Goal: Check status: Check status

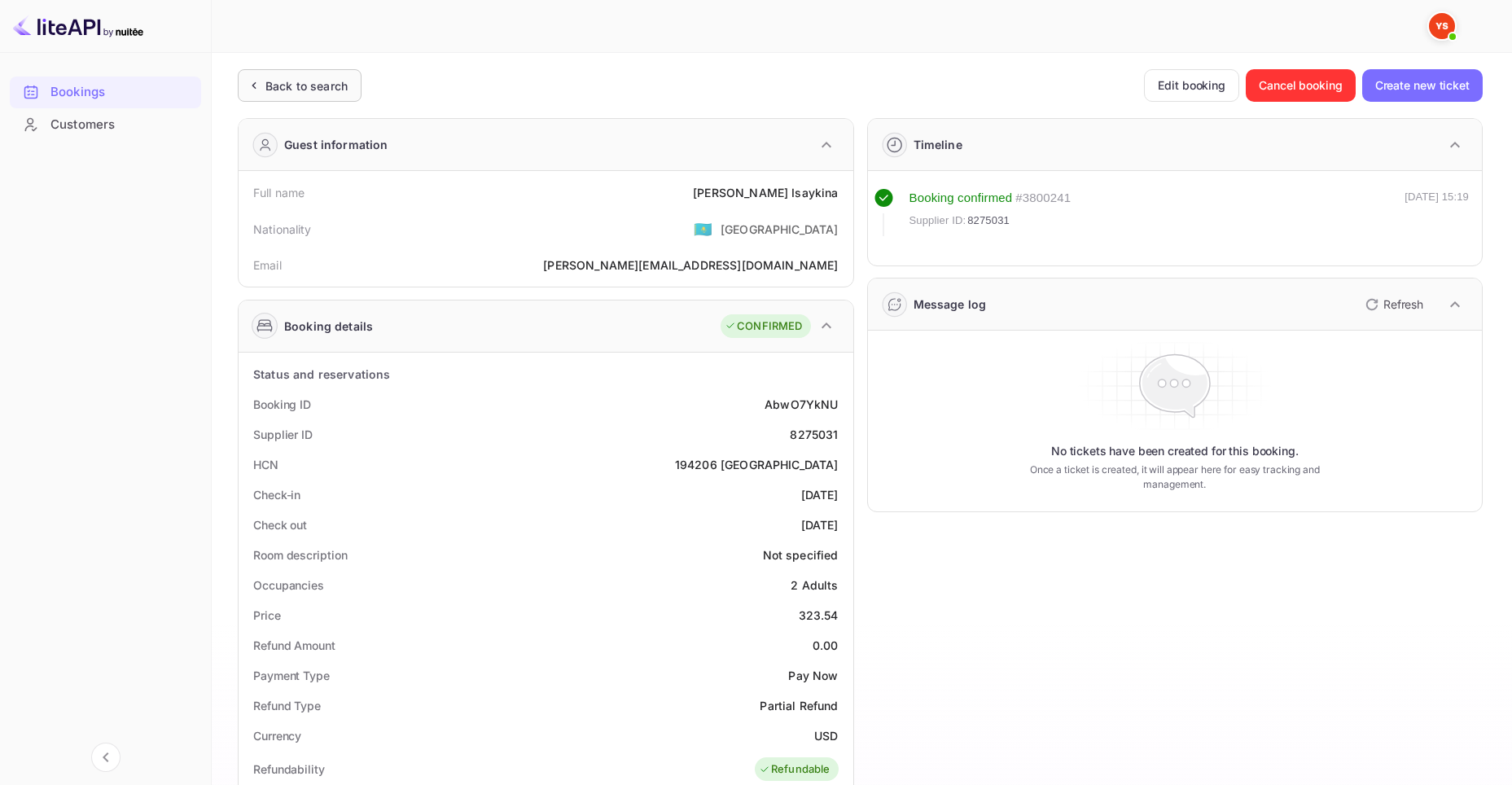
click at [289, 91] on div "Back to search" at bounding box center [306, 86] width 83 height 18
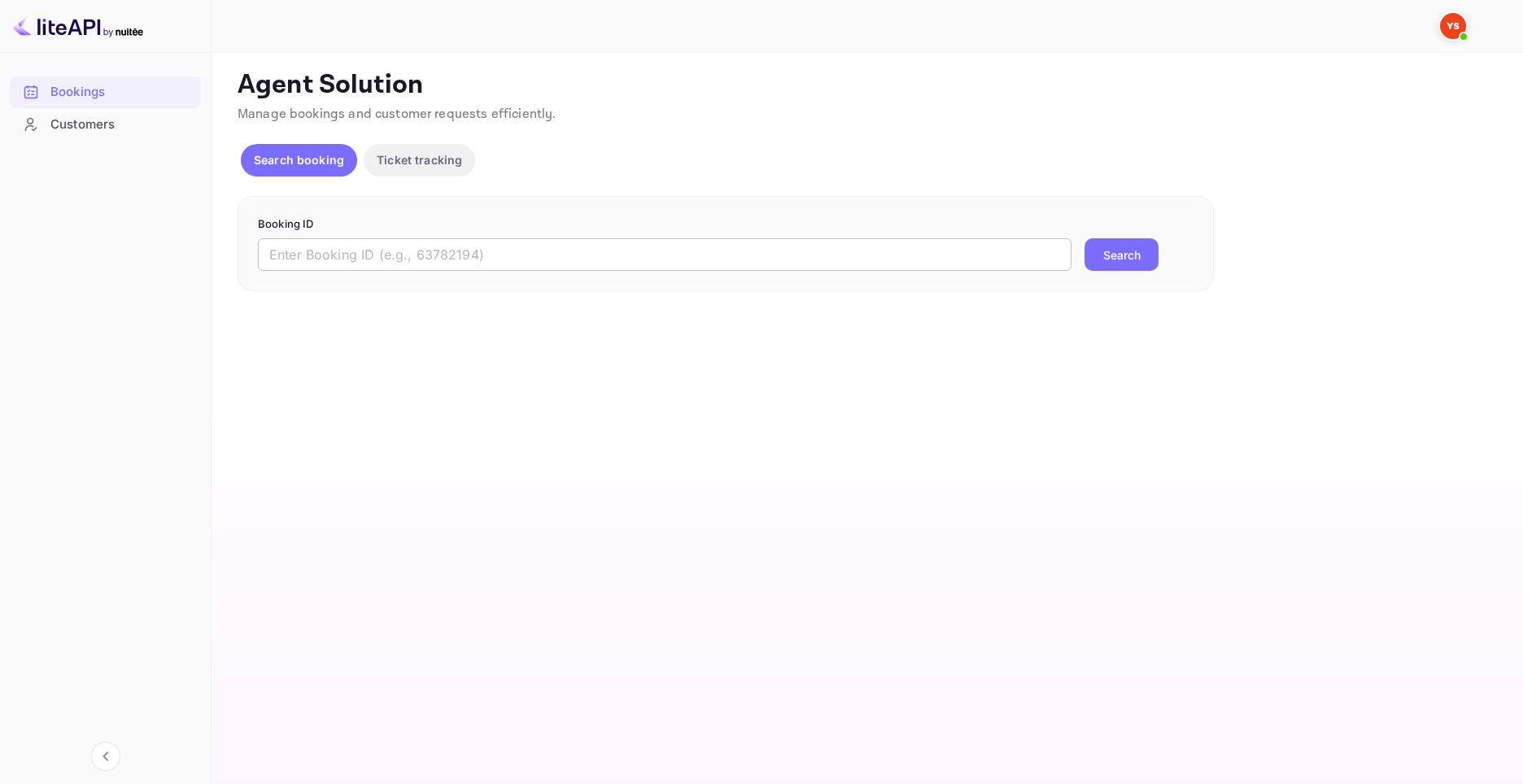
drag, startPoint x: 678, startPoint y: 265, endPoint x: 1076, endPoint y: 308, distance: 400.3
click at [679, 265] on input "text" at bounding box center [665, 254] width 813 height 32
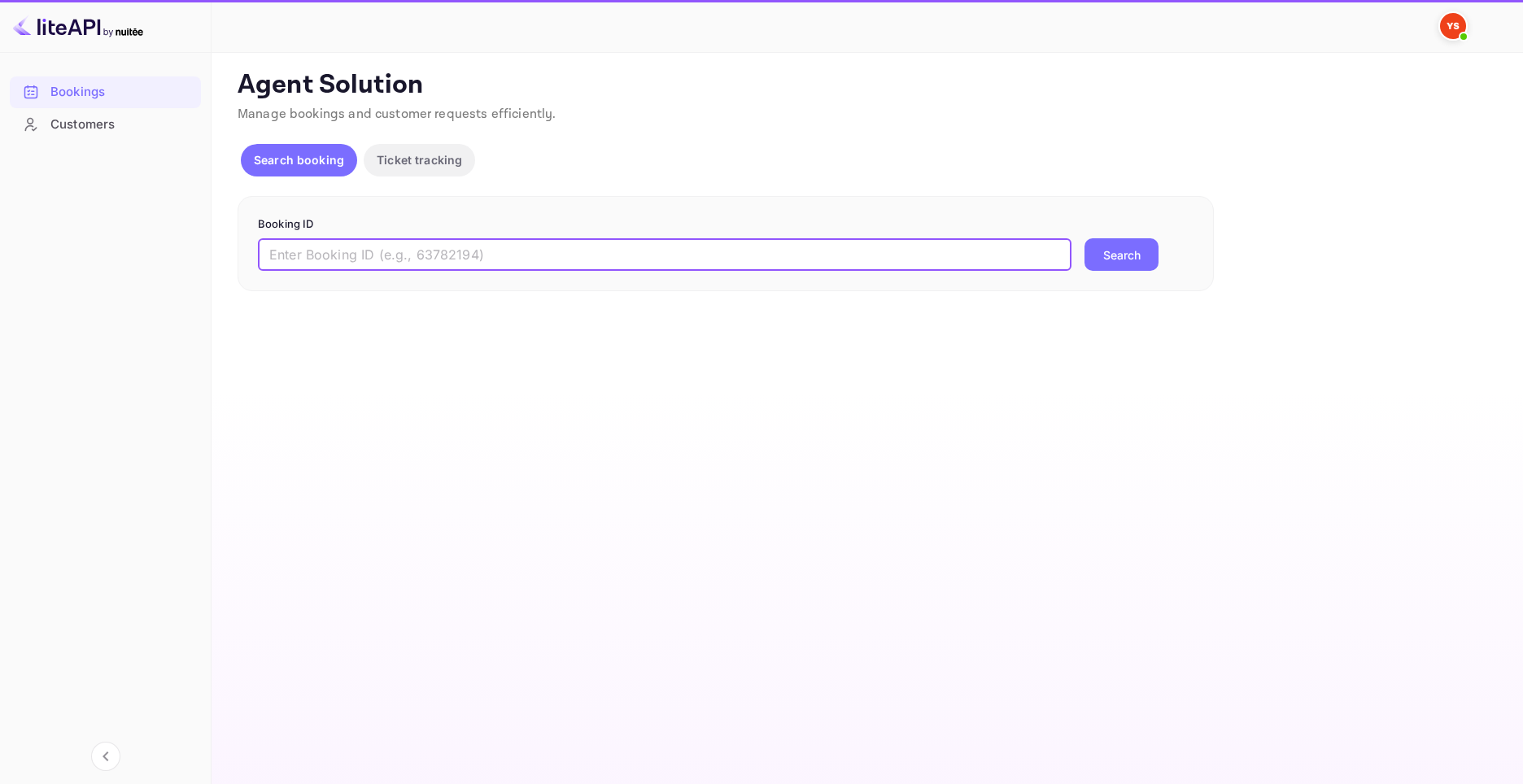
paste input "9361635"
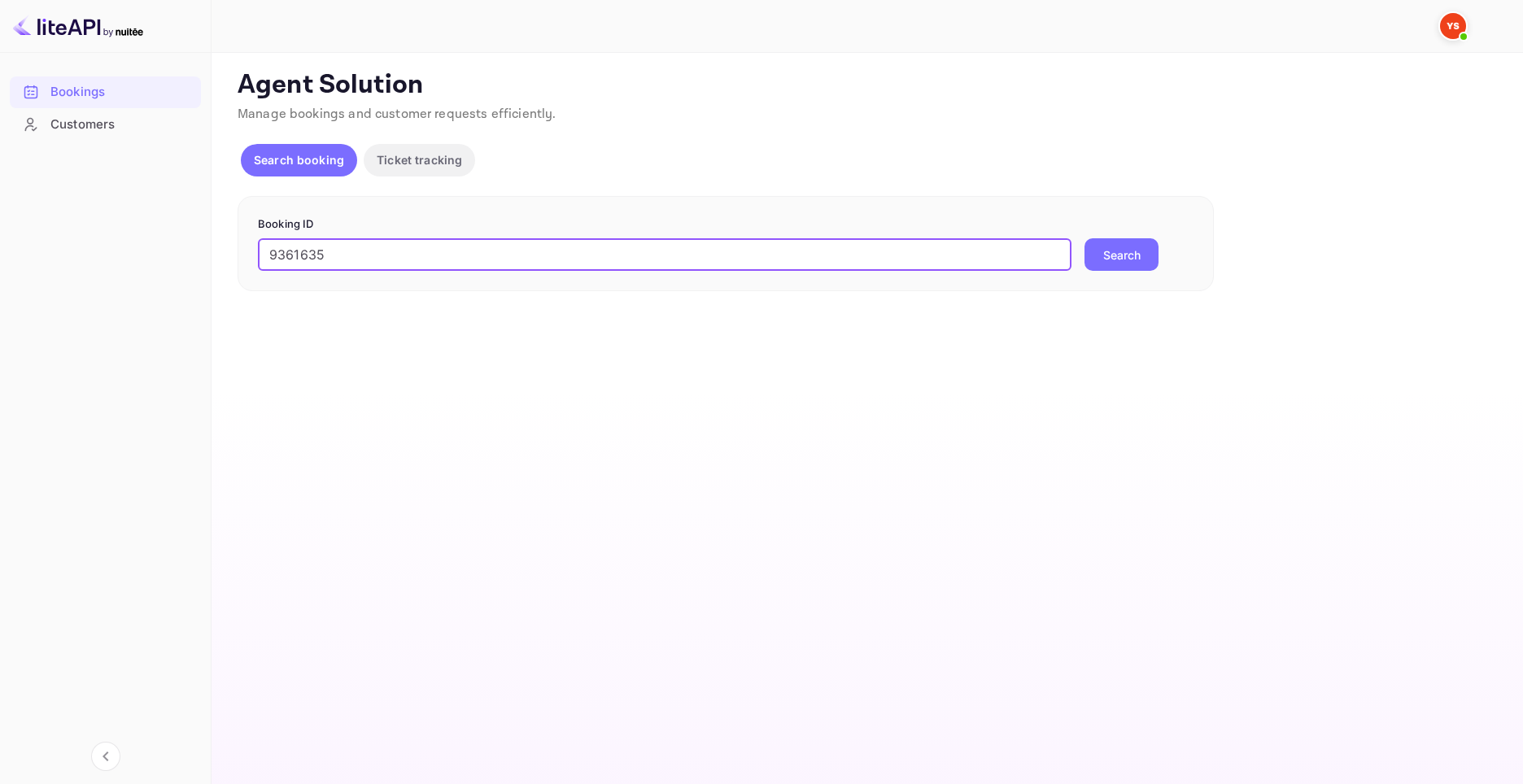
type input "9361635"
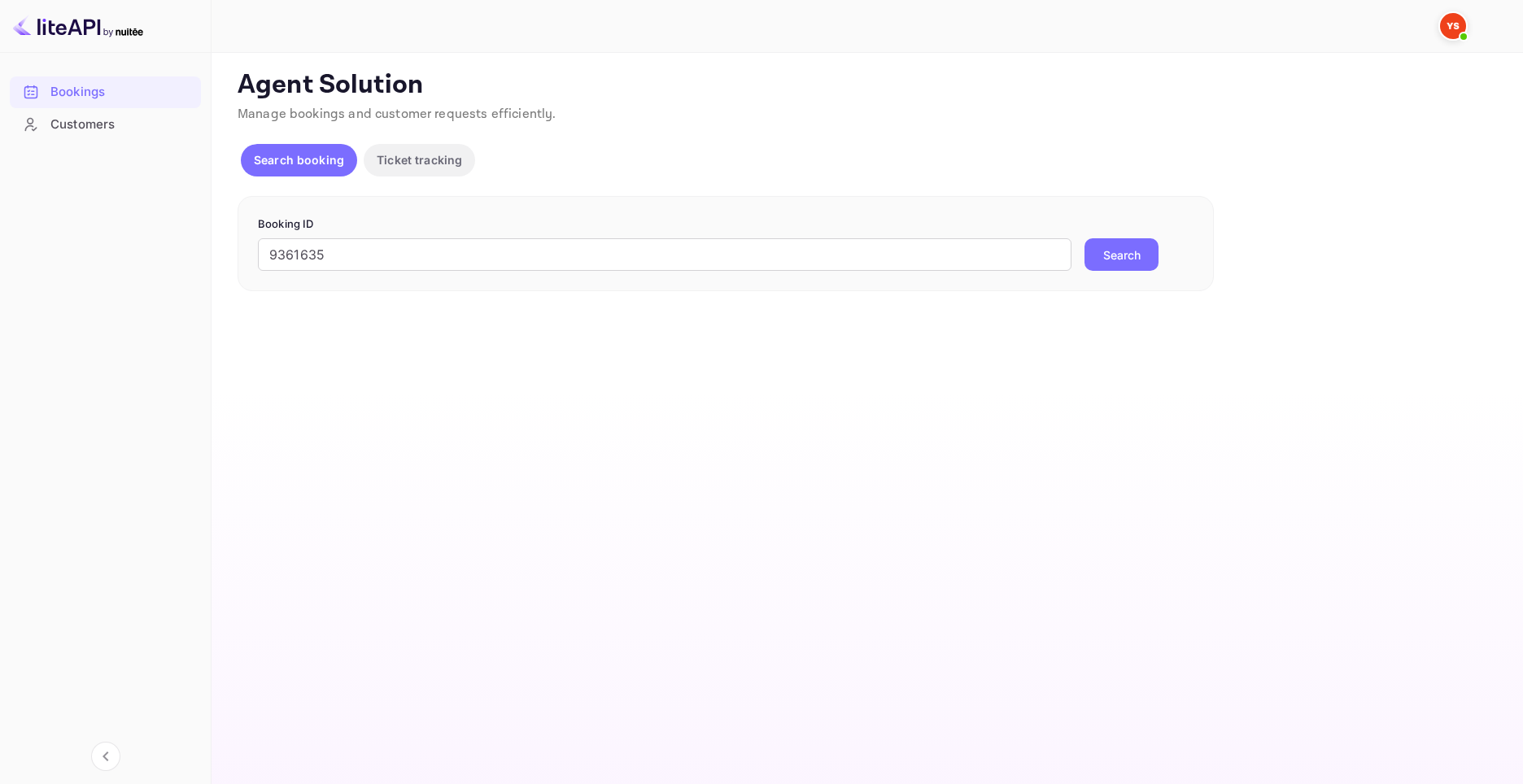
click at [1091, 244] on button "Search" at bounding box center [1121, 254] width 74 height 32
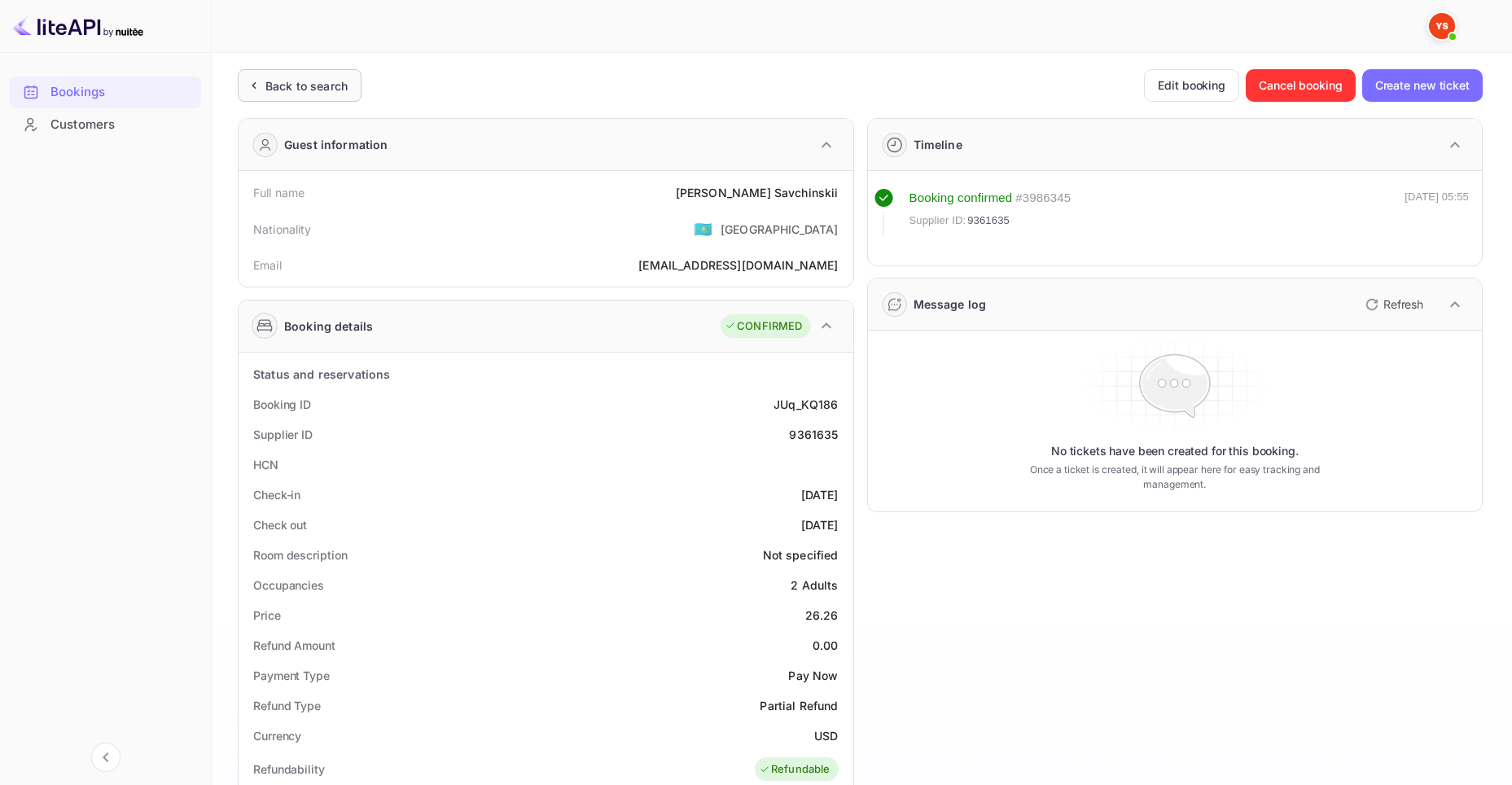
click at [281, 99] on div "Back to search" at bounding box center [299, 85] width 123 height 33
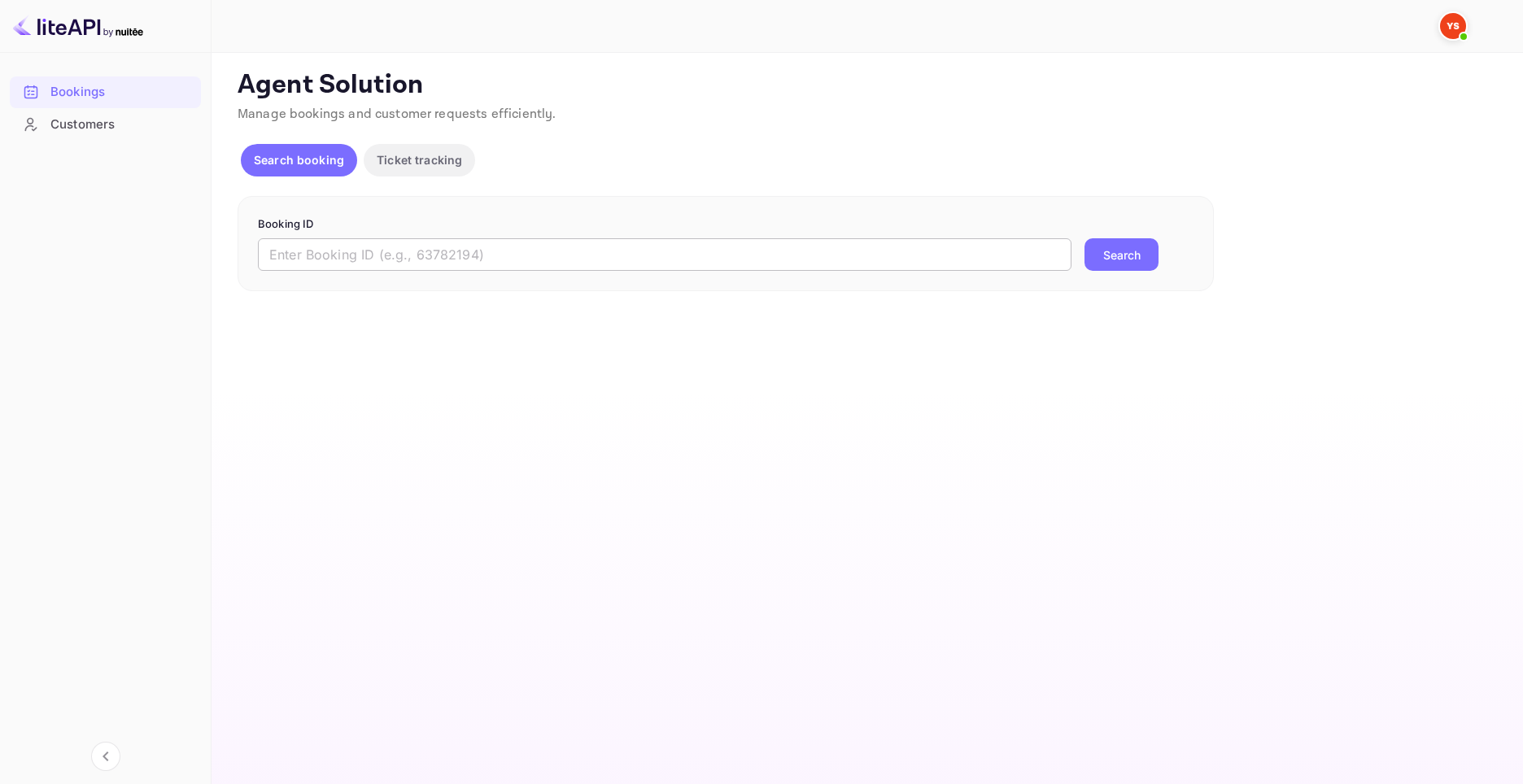
click at [644, 259] on input "text" at bounding box center [665, 254] width 813 height 32
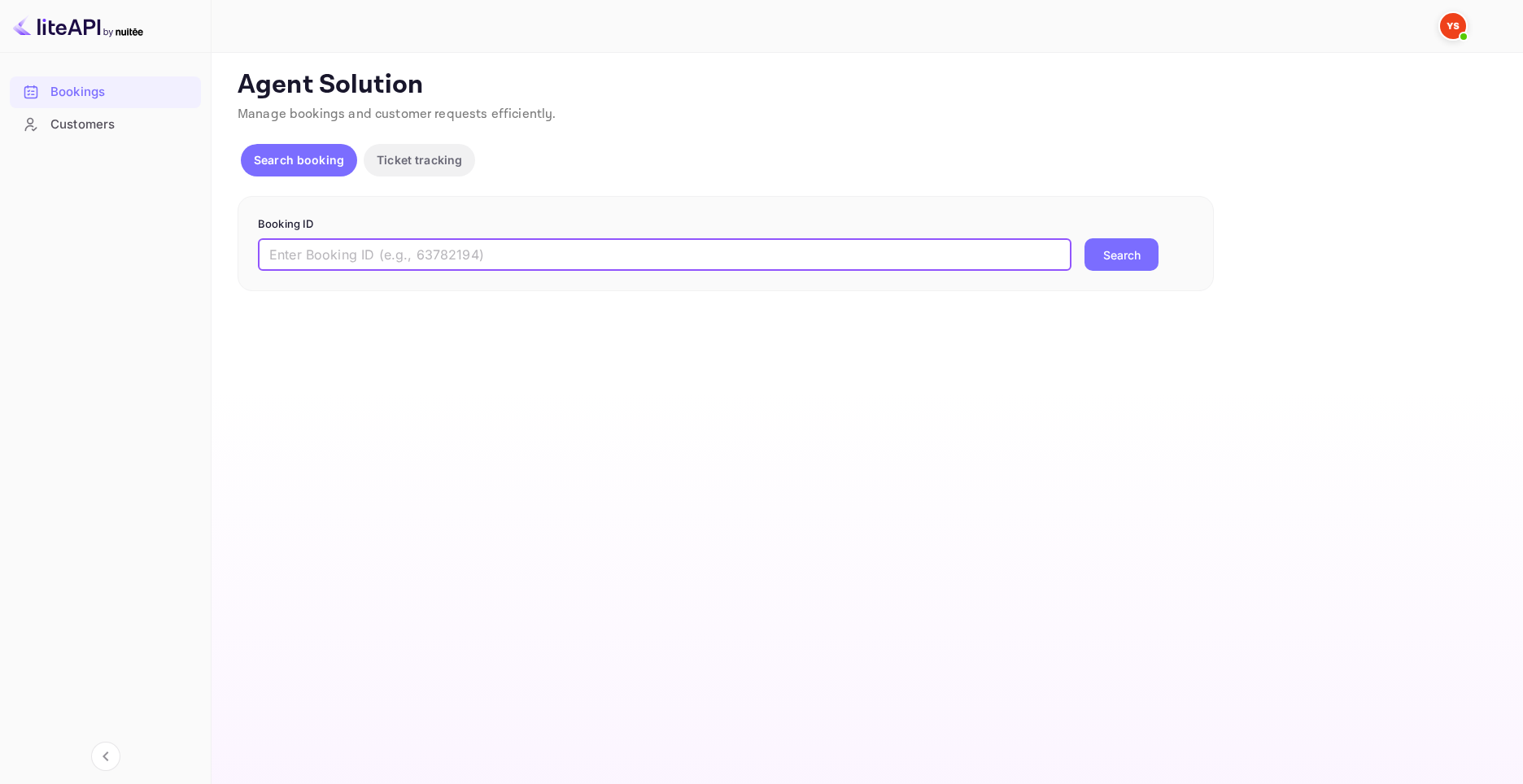
paste input "8928709"
type input "8928709"
click at [1118, 240] on button "Search" at bounding box center [1121, 254] width 74 height 32
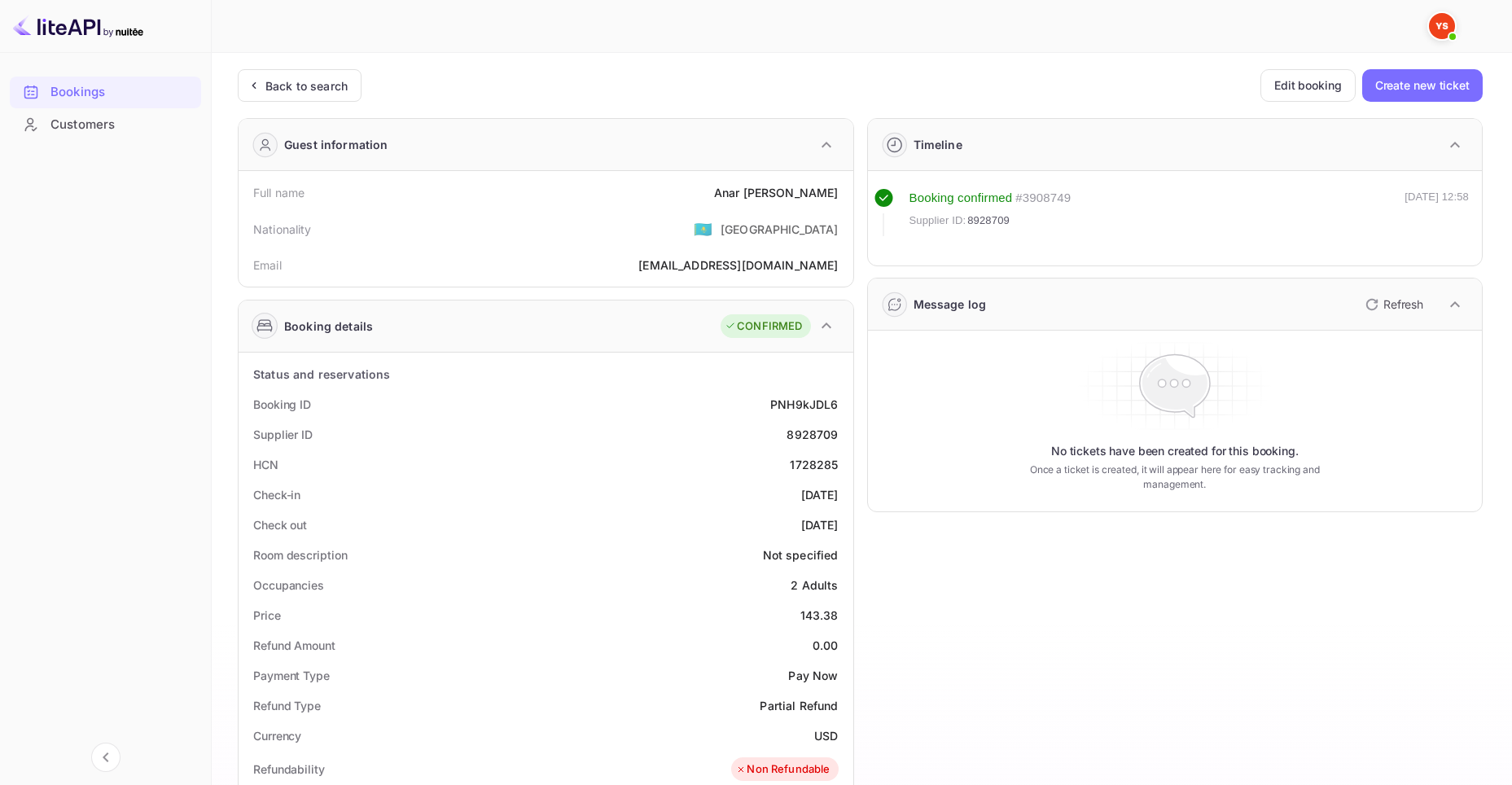
click at [311, 103] on div "Back to search Edit booking Create new ticket Guest information Full name [PERS…" at bounding box center [860, 666] width 1245 height 1194
click at [328, 88] on div "Back to search" at bounding box center [306, 86] width 83 height 18
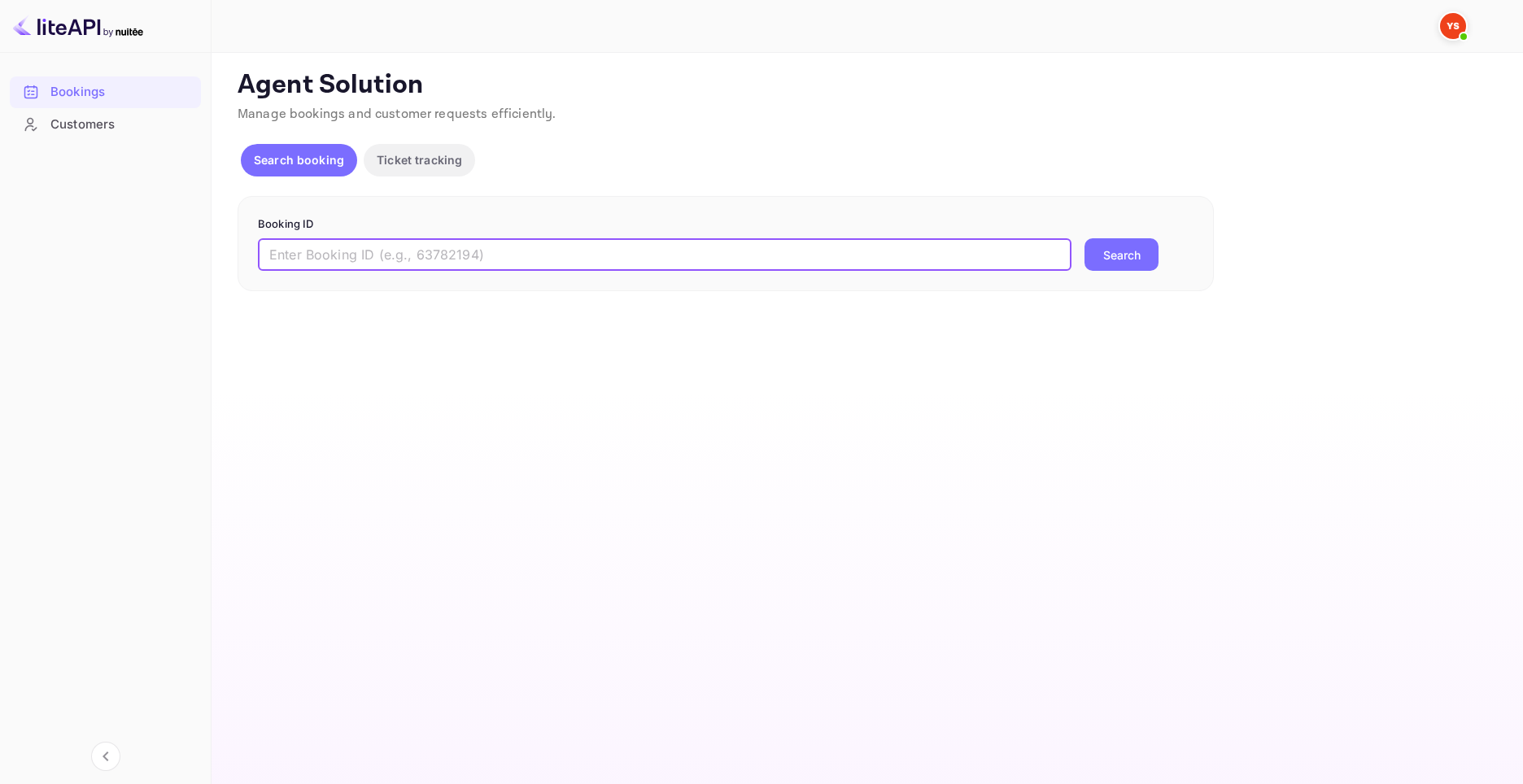
drag, startPoint x: 842, startPoint y: 262, endPoint x: 1036, endPoint y: 252, distance: 194.3
click at [843, 262] on input "text" at bounding box center [665, 254] width 813 height 32
paste input "8928709"
type input "8928709"
click at [1129, 262] on button "Search" at bounding box center [1121, 254] width 74 height 32
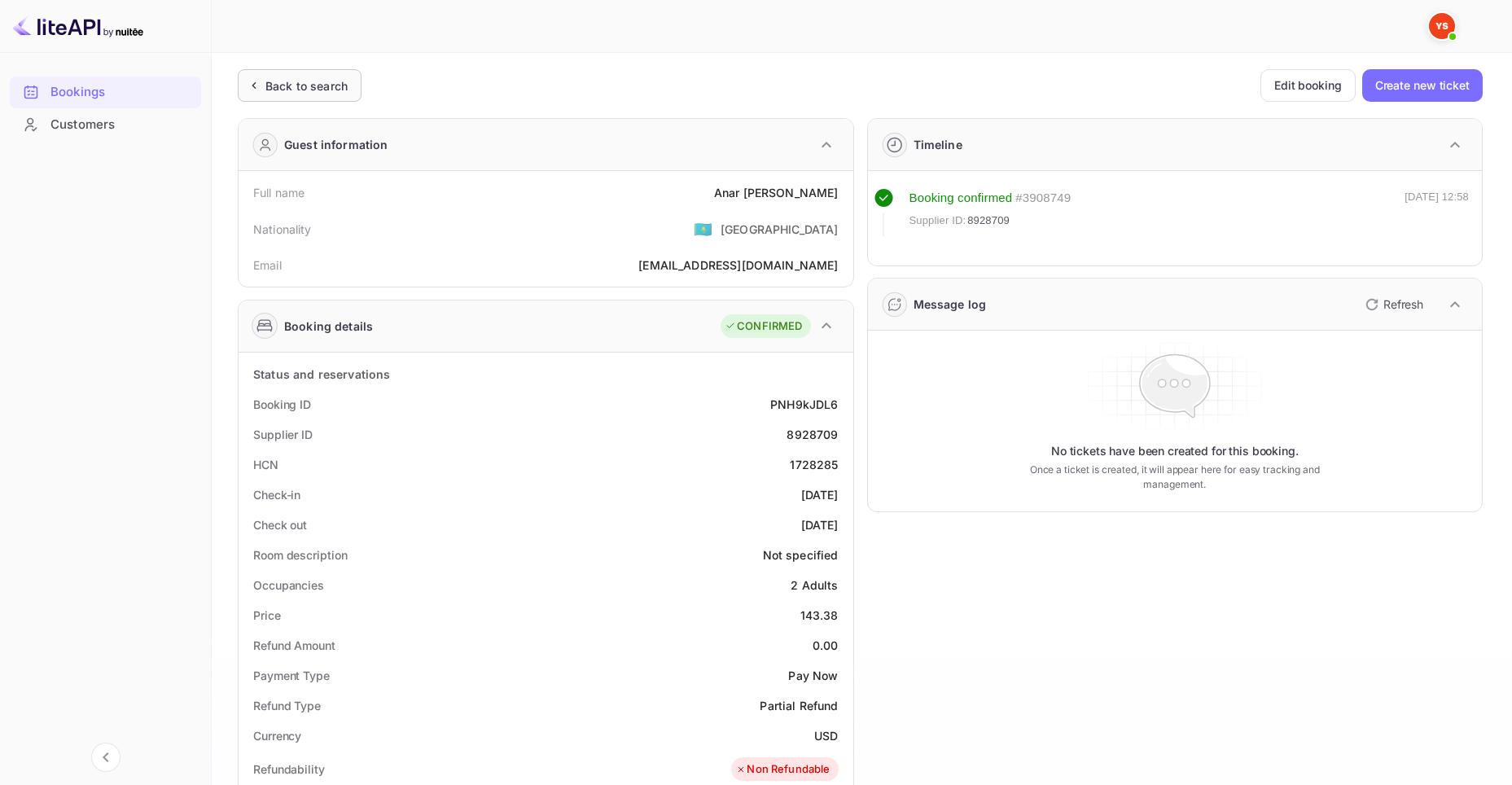
click at [341, 99] on div "Back to search" at bounding box center [299, 85] width 123 height 33
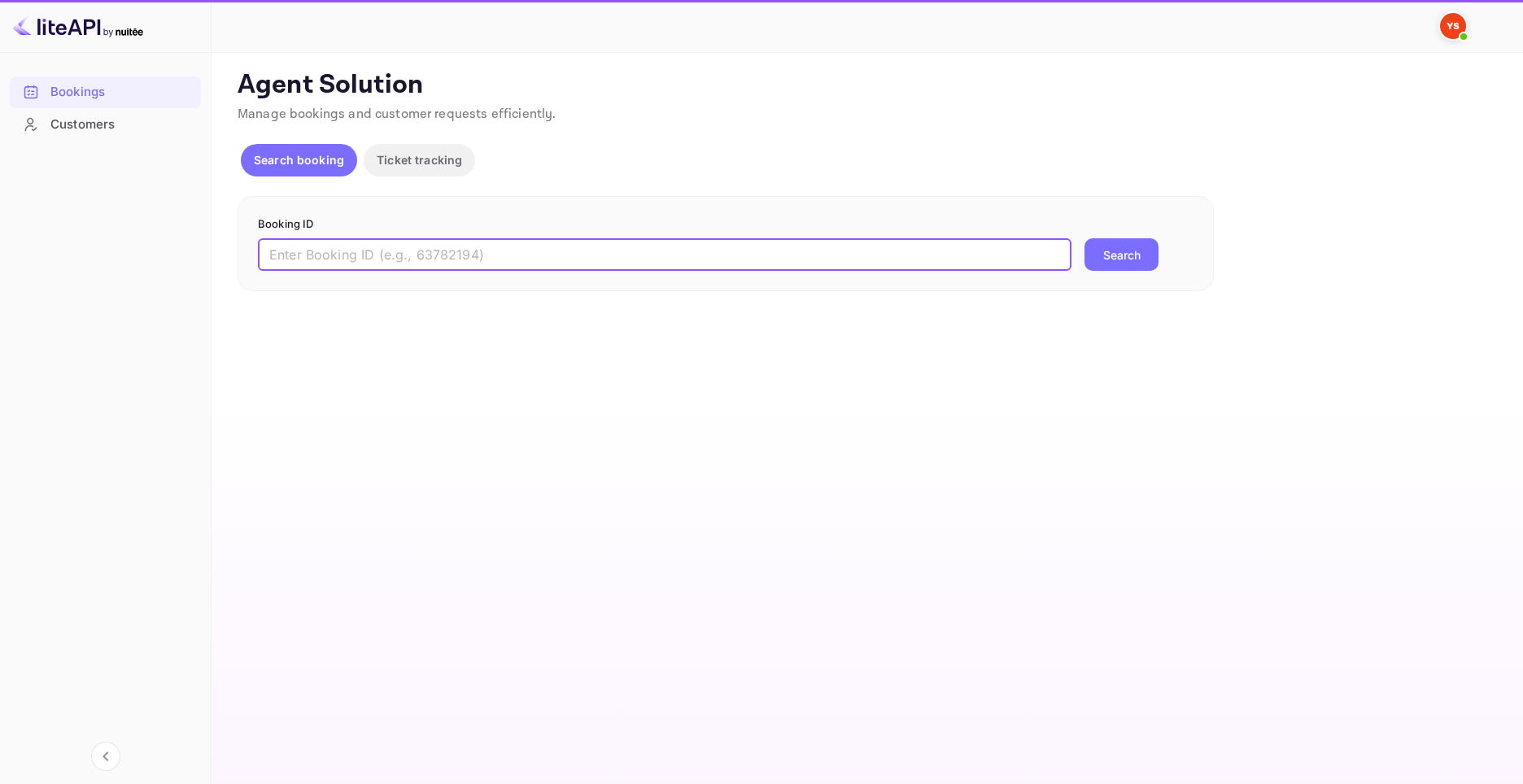
click at [452, 252] on input "text" at bounding box center [665, 254] width 813 height 32
paste input "8928709"
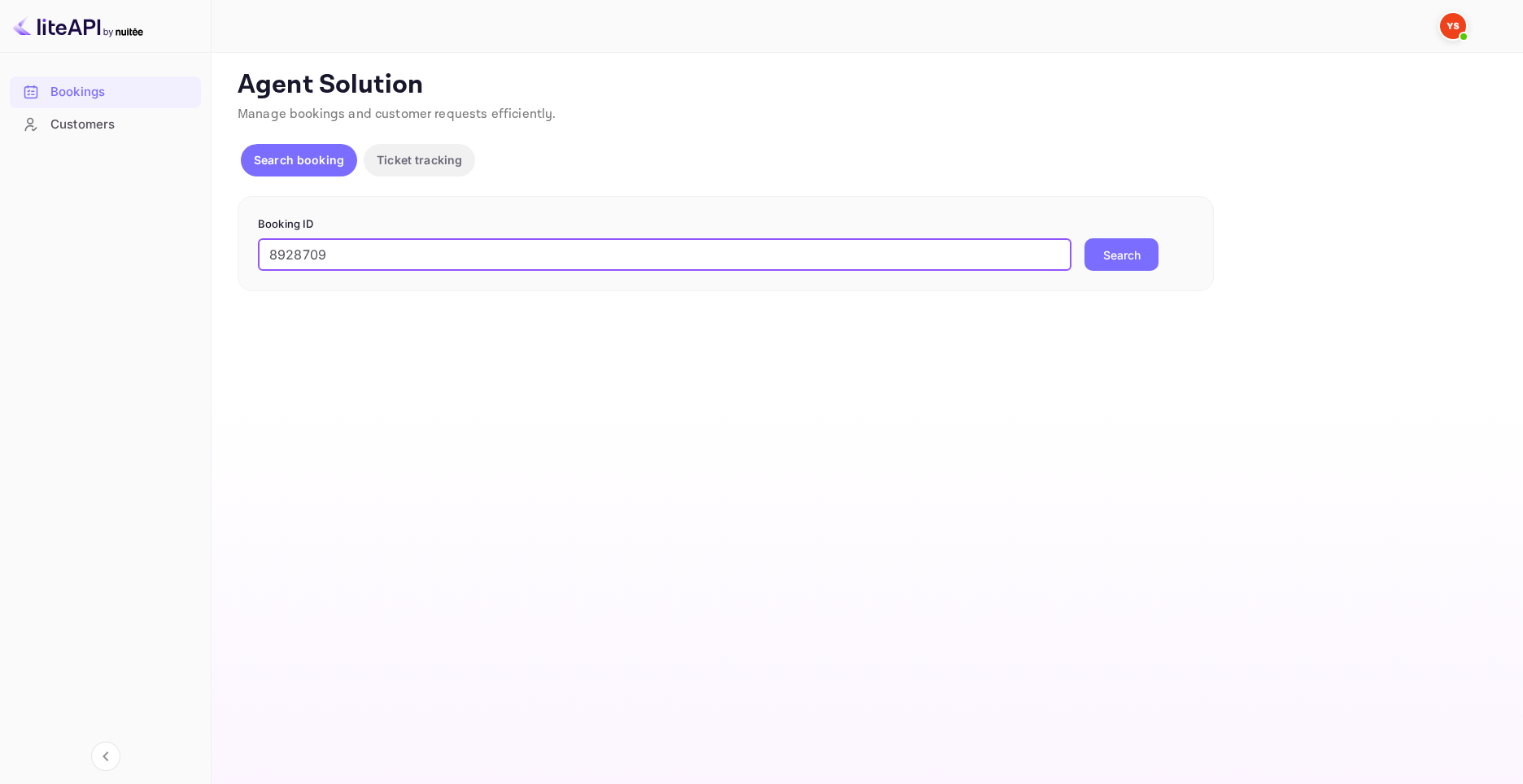
type input "8928709"
click at [1118, 242] on button "Search" at bounding box center [1121, 254] width 74 height 32
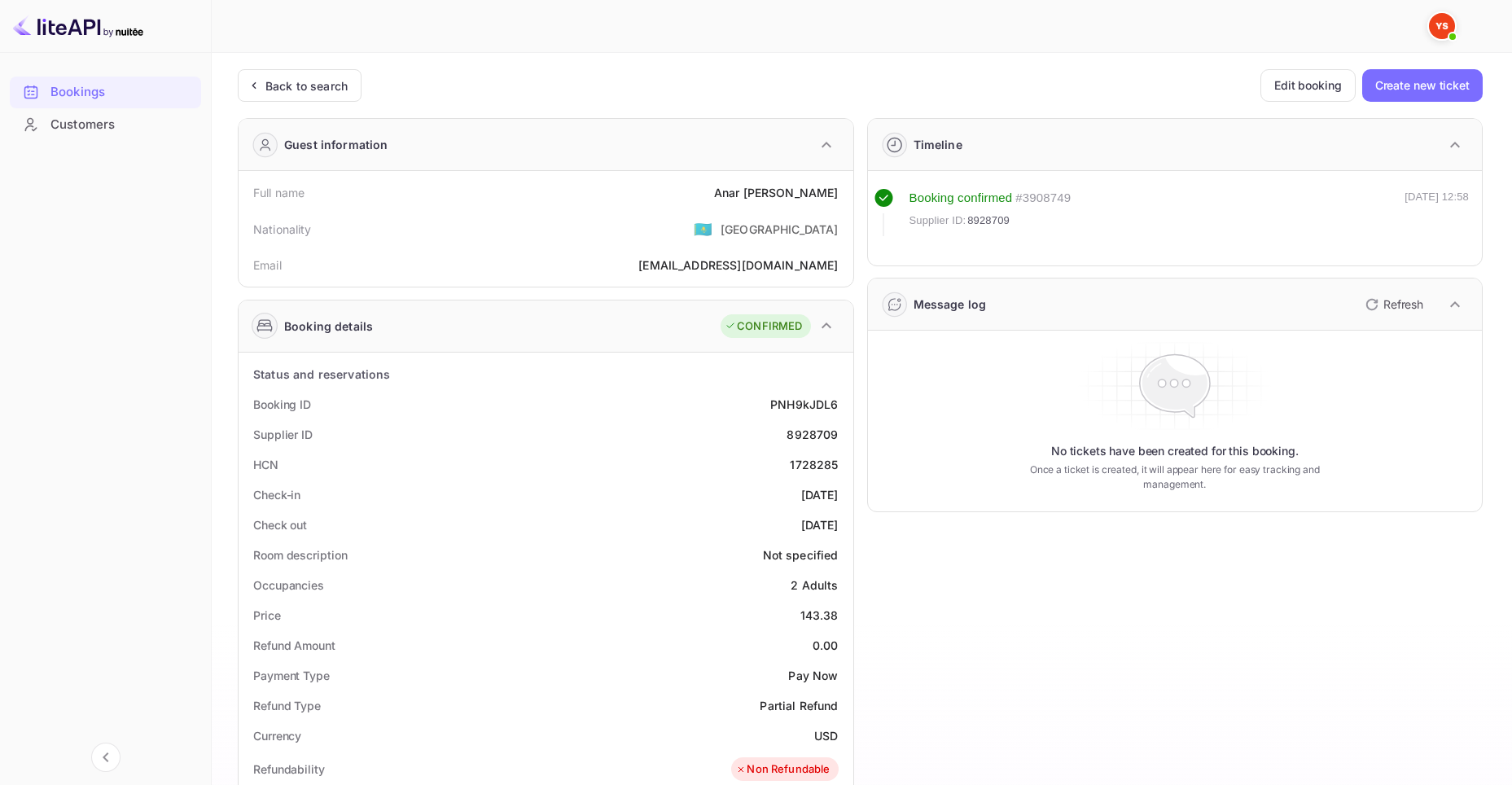
click at [822, 606] on div "Price 143.38" at bounding box center [546, 616] width 602 height 30
click at [822, 611] on div "143.38" at bounding box center [820, 615] width 38 height 18
copy div "143.38"
